Goal: Book appointment/travel/reservation

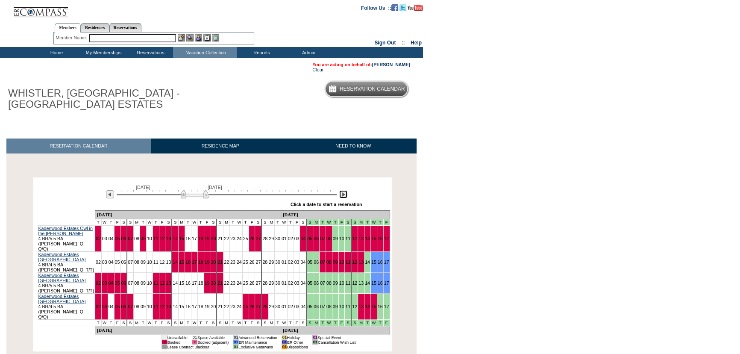
click at [343, 198] on img at bounding box center [343, 194] width 8 height 8
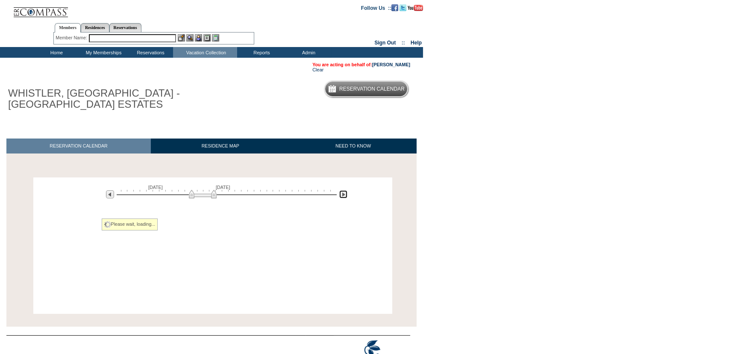
click at [343, 198] on img at bounding box center [343, 194] width 8 height 8
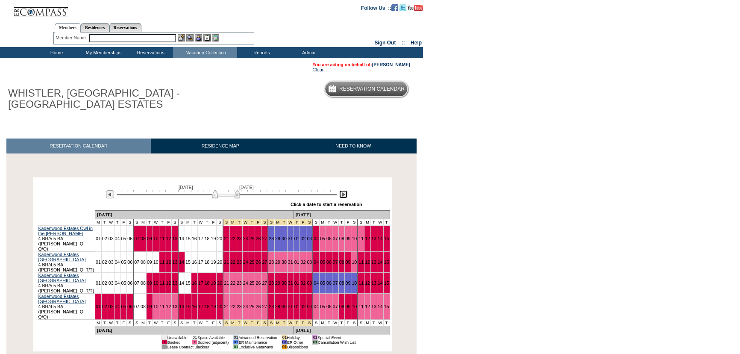
click at [343, 198] on img at bounding box center [343, 194] width 8 height 8
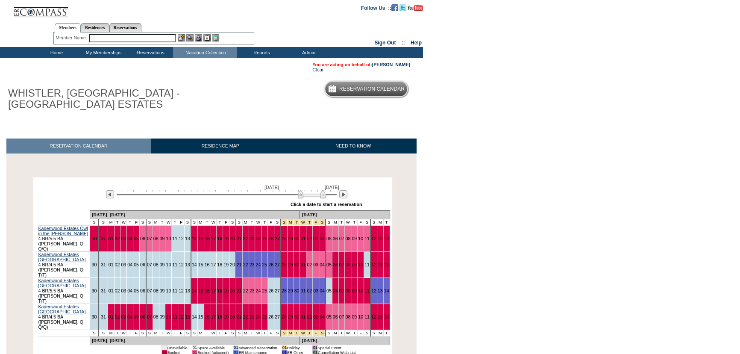
drag, startPoint x: 281, startPoint y: 199, endPoint x: 322, endPoint y: 201, distance: 41.9
click at [322, 201] on div "[DATE] [DATE] » Apply these dates to all the calendars on this page Click a dat…" at bounding box center [212, 194] width 355 height 31
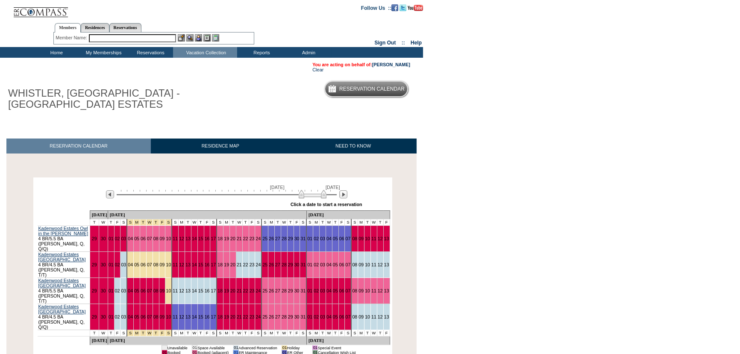
click at [325, 196] on img at bounding box center [313, 194] width 28 height 9
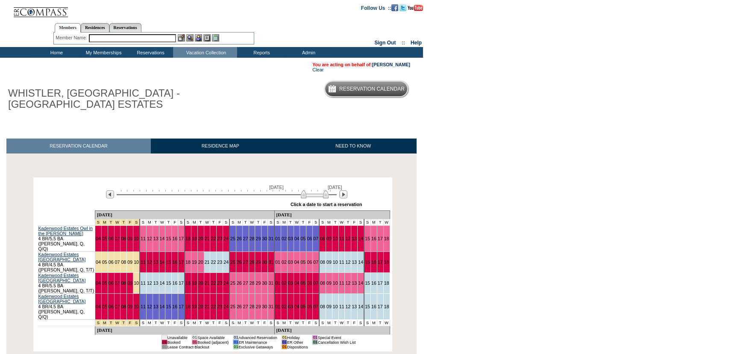
click at [327, 196] on img at bounding box center [315, 194] width 28 height 9
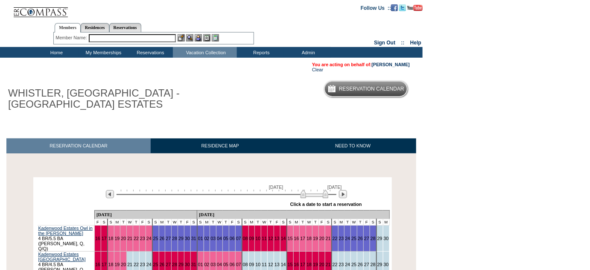
click at [107, 39] on input "text" at bounding box center [132, 38] width 87 height 8
click at [106, 35] on input "text" at bounding box center [132, 38] width 87 height 8
